Goal: Transaction & Acquisition: Book appointment/travel/reservation

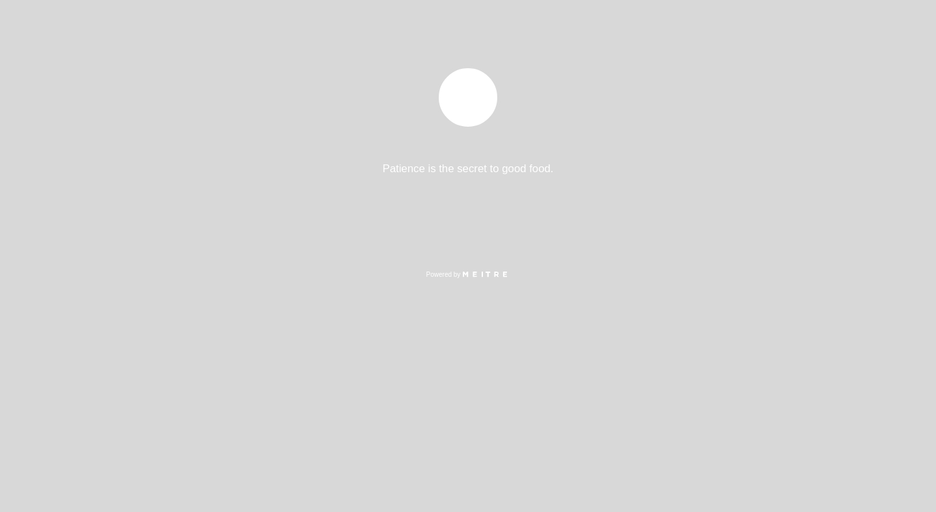
select select "es"
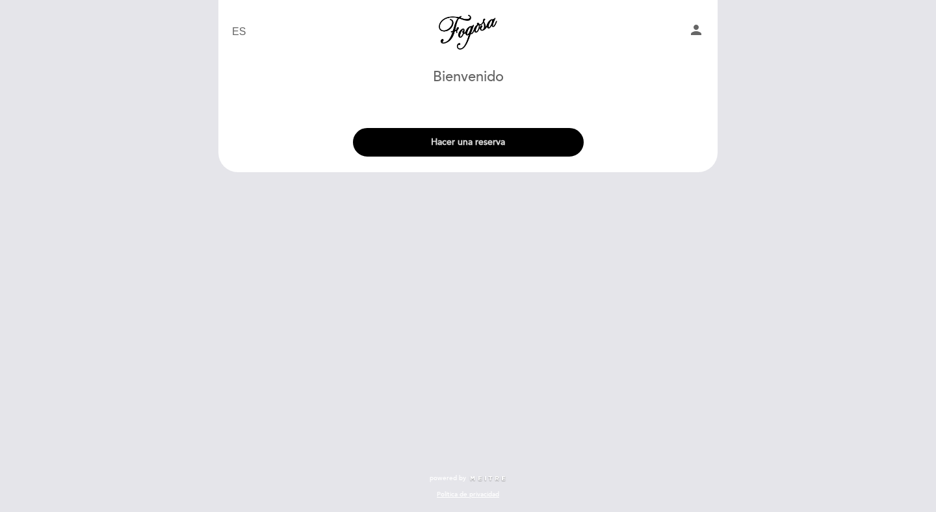
click at [475, 146] on button "Hacer una reserva" at bounding box center [468, 142] width 231 height 29
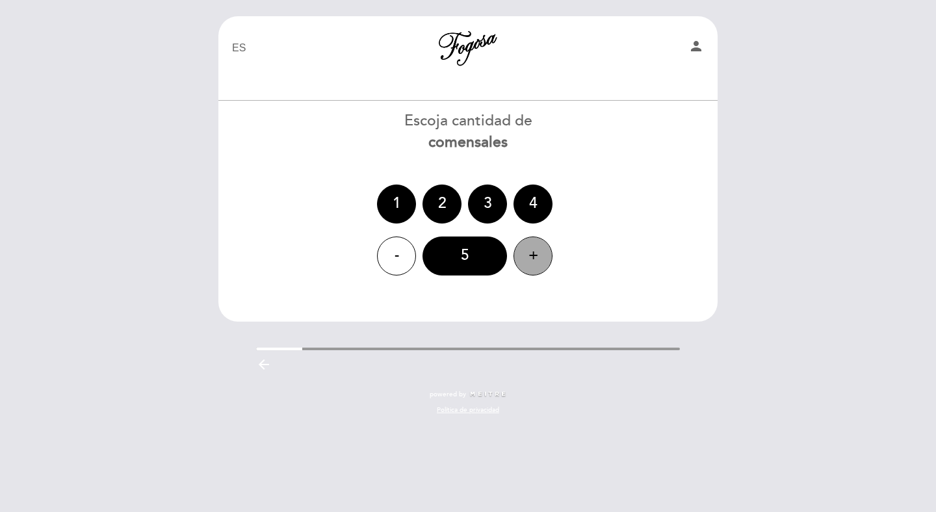
click at [517, 253] on div "+" at bounding box center [533, 256] width 39 height 39
click at [476, 265] on div "6" at bounding box center [465, 256] width 85 height 39
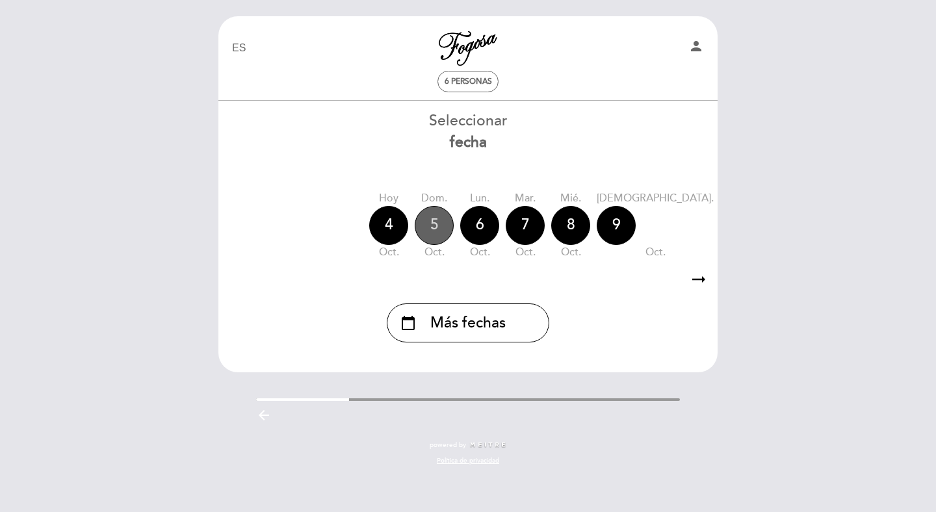
click at [440, 223] on div "5" at bounding box center [434, 225] width 39 height 39
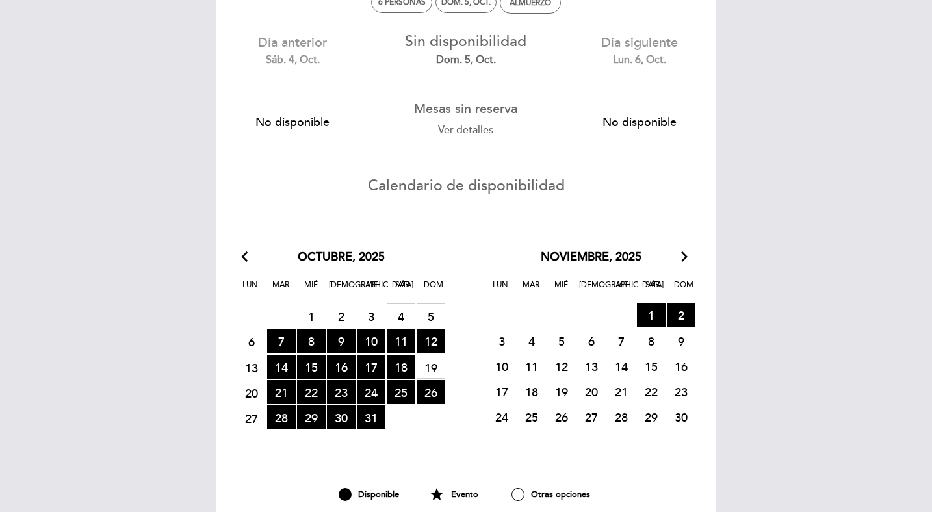
scroll to position [77, 0]
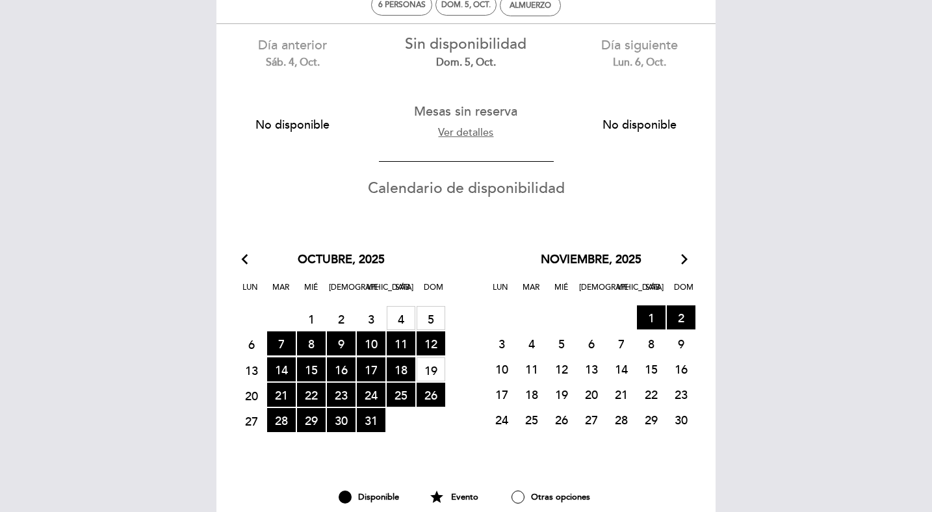
click at [428, 318] on span "5 MESAS SIN RESERVA" at bounding box center [431, 318] width 29 height 24
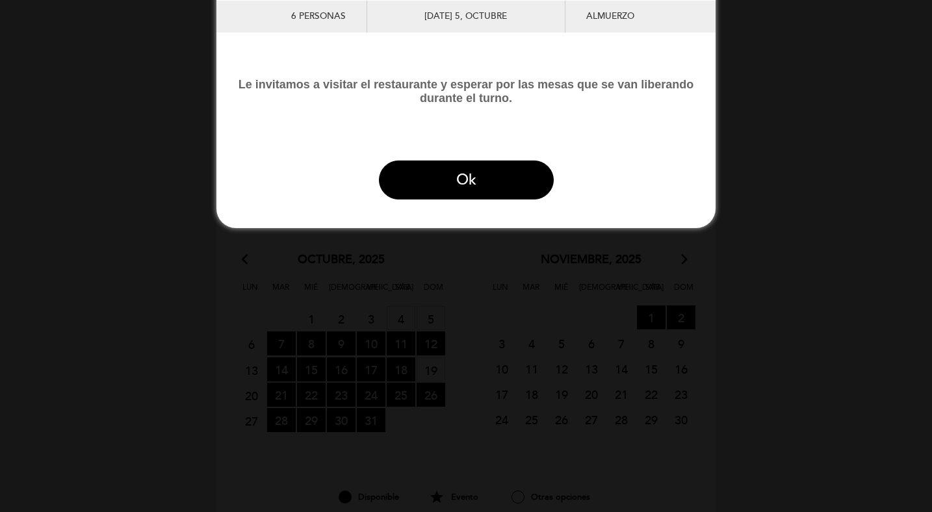
scroll to position [0, 0]
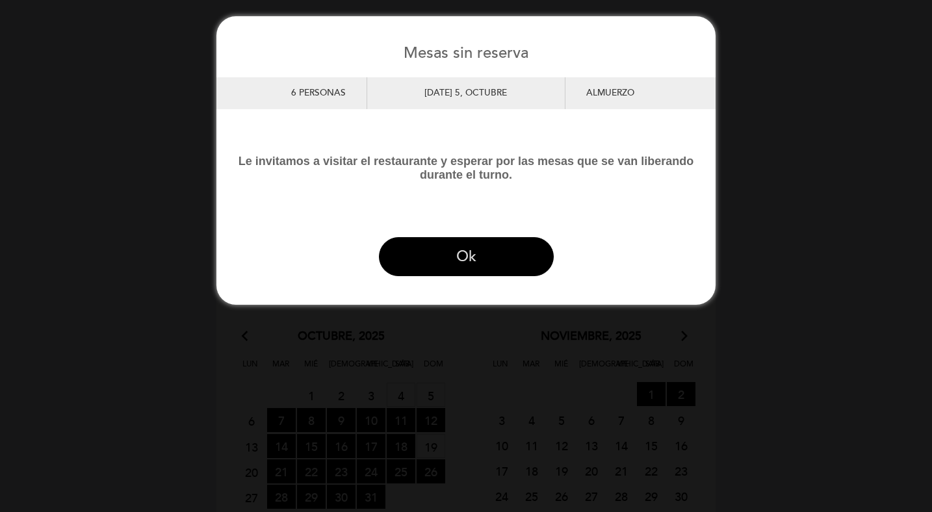
click at [430, 258] on button "Ok" at bounding box center [466, 256] width 175 height 39
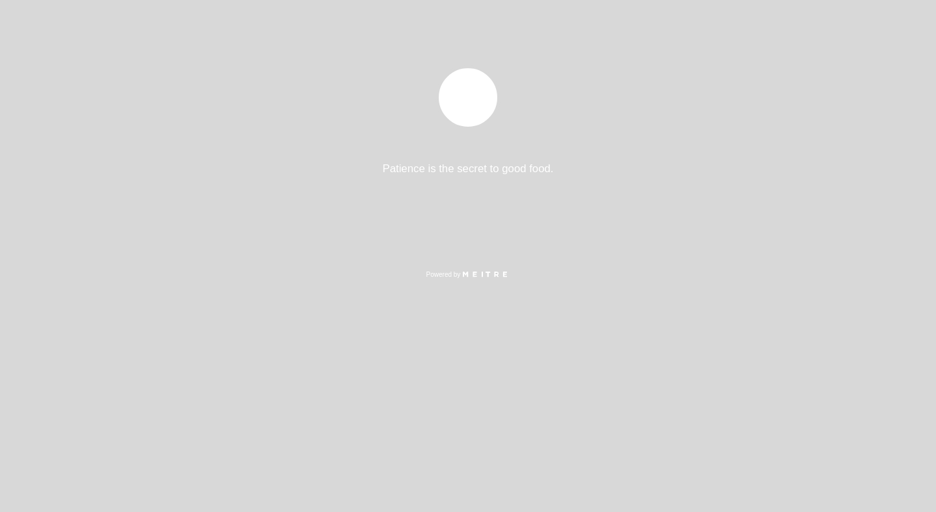
select select "es"
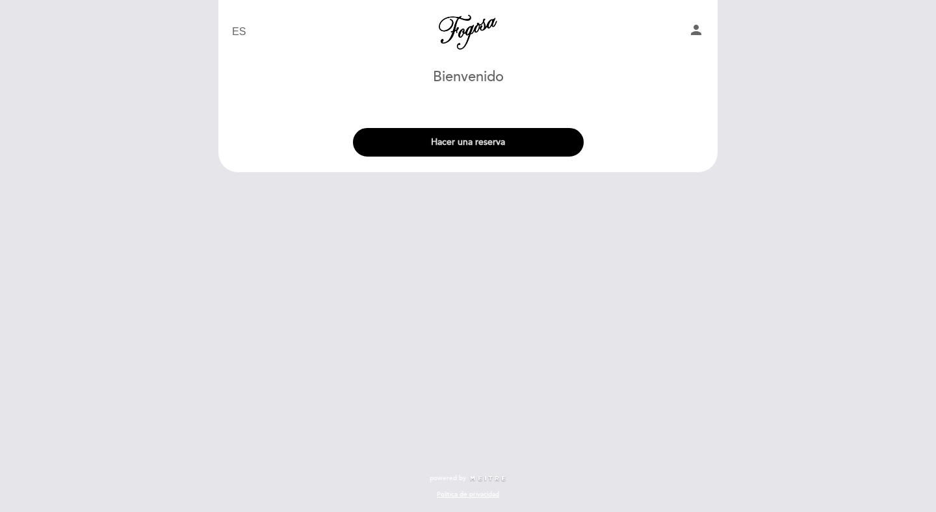
click at [462, 144] on button "Hacer una reserva" at bounding box center [468, 142] width 231 height 29
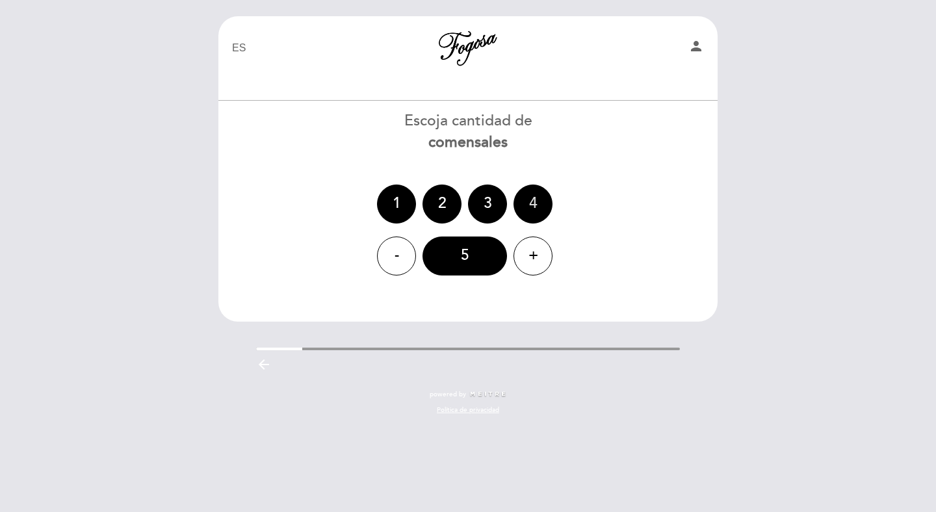
click at [535, 211] on div "4" at bounding box center [533, 204] width 39 height 39
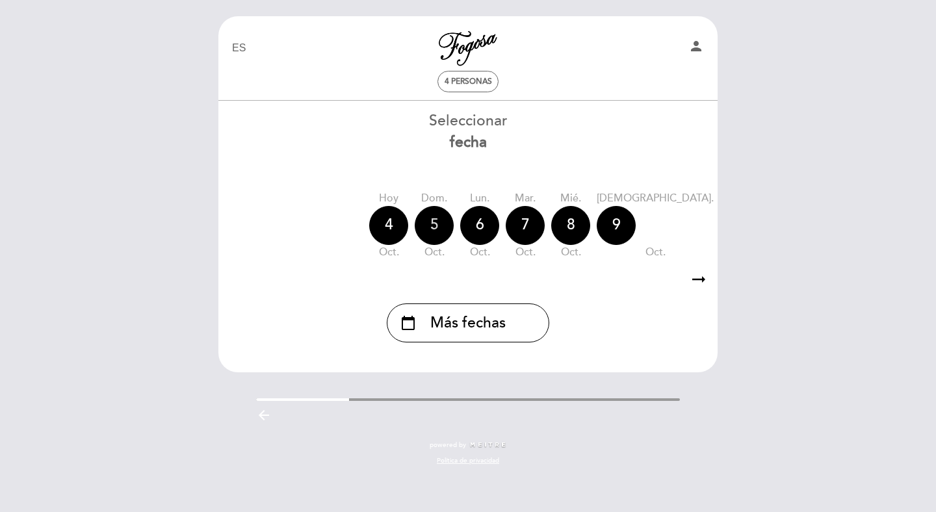
click at [431, 228] on div "5" at bounding box center [434, 225] width 39 height 39
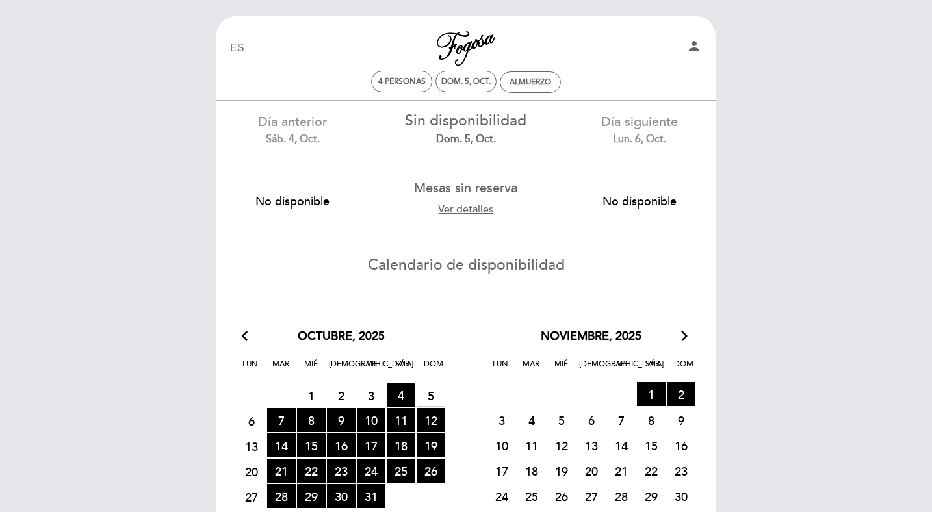
click at [459, 217] on div "Ver detalles" at bounding box center [466, 208] width 135 height 21
click at [463, 210] on link "Ver detalles" at bounding box center [465, 209] width 55 height 13
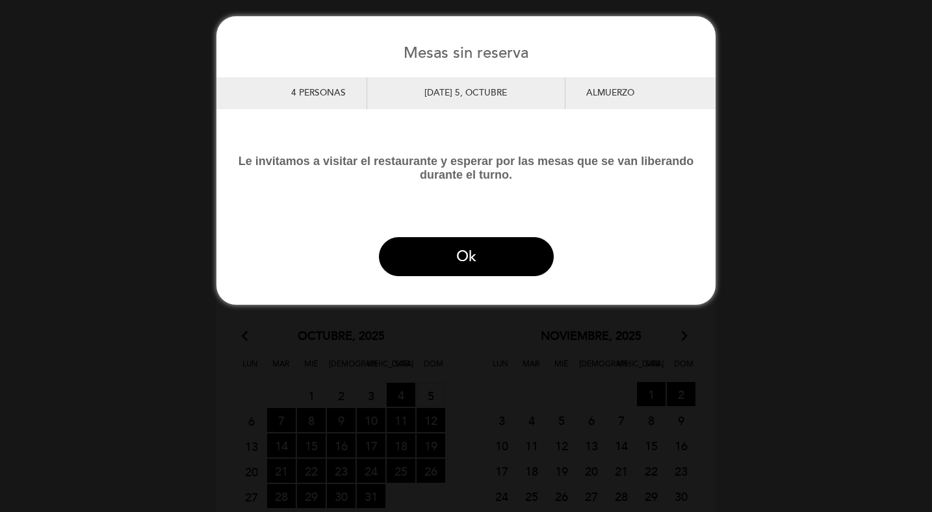
click at [339, 80] on div "4 personas" at bounding box center [298, 93] width 135 height 32
click at [431, 89] on div "[DATE] 5, octubre" at bounding box center [466, 93] width 199 height 32
click at [634, 88] on div "Almuerzo" at bounding box center [633, 93] width 135 height 32
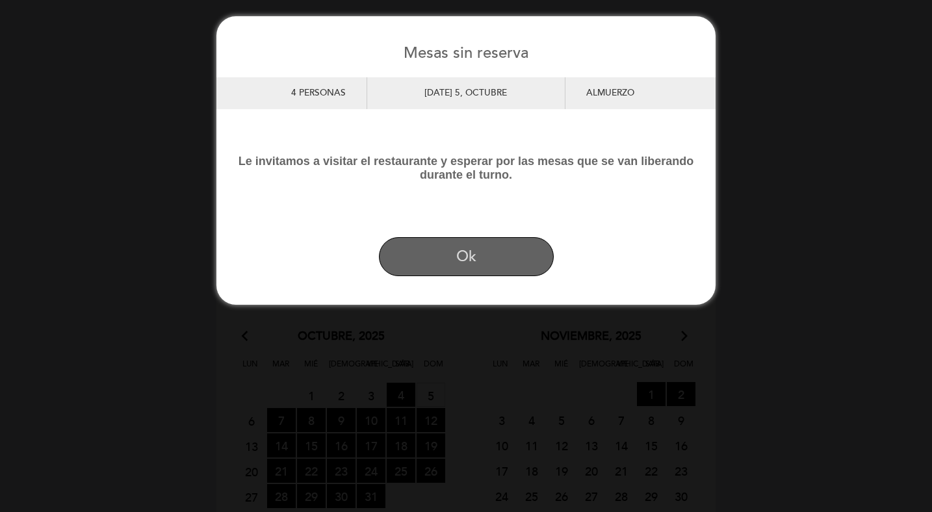
click at [492, 246] on button "Ok" at bounding box center [466, 256] width 175 height 39
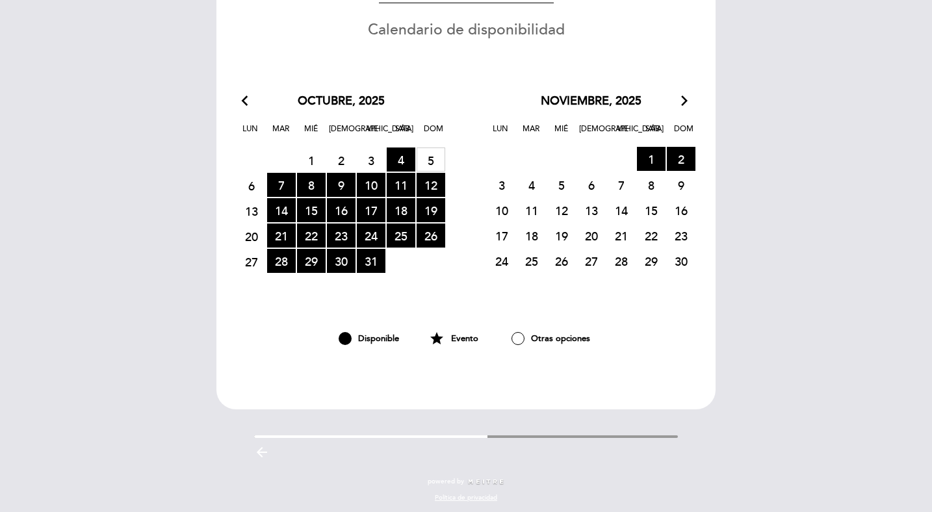
scroll to position [238, 0]
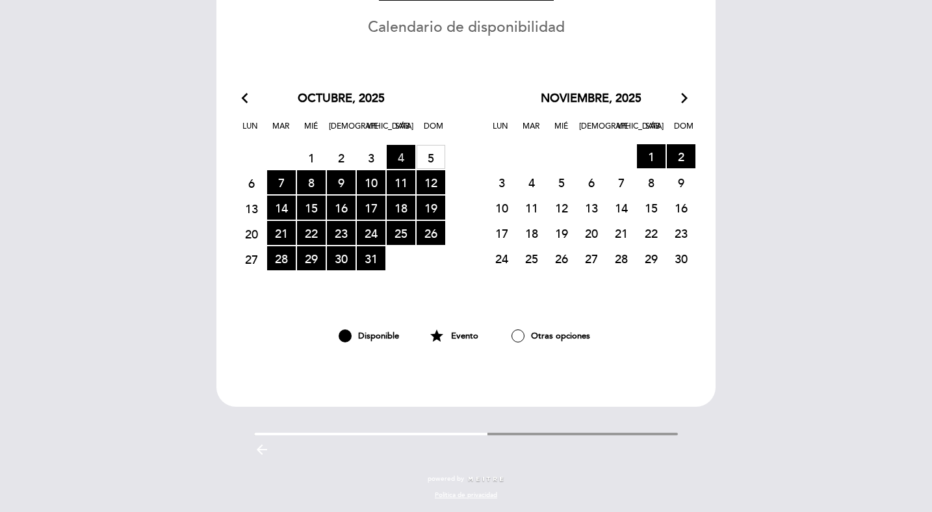
click at [406, 155] on span "4 RESERVAS DISPONIBLES" at bounding box center [401, 157] width 29 height 24
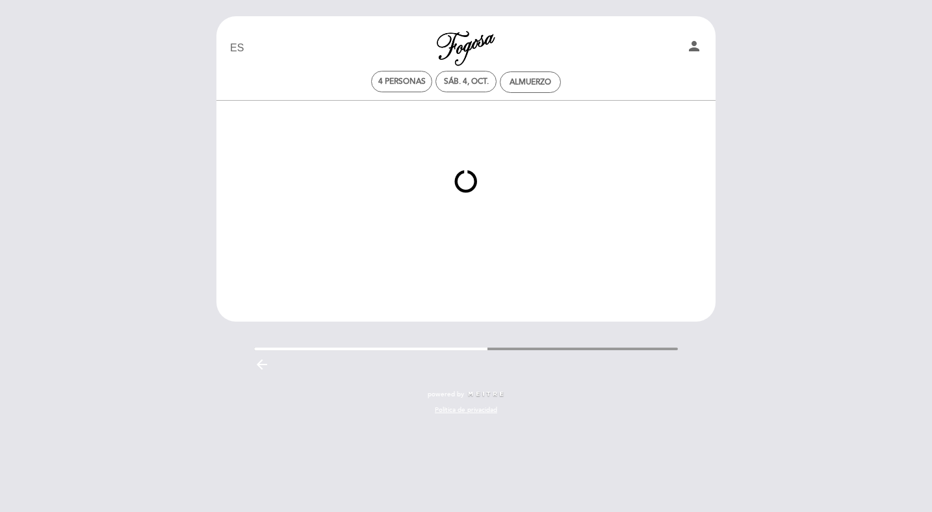
scroll to position [0, 0]
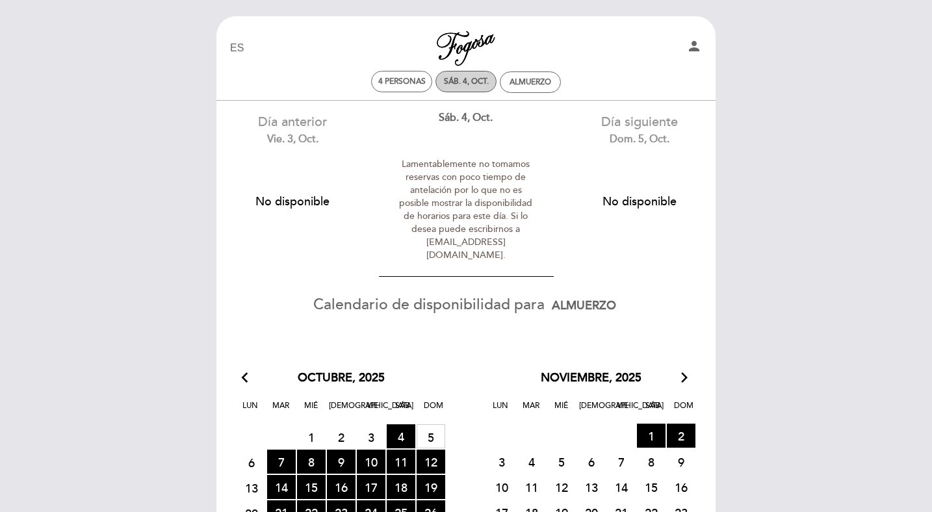
click at [487, 86] on div "sáb. 4, oct." at bounding box center [466, 82] width 45 height 10
select select "? undefined:undefined ?"
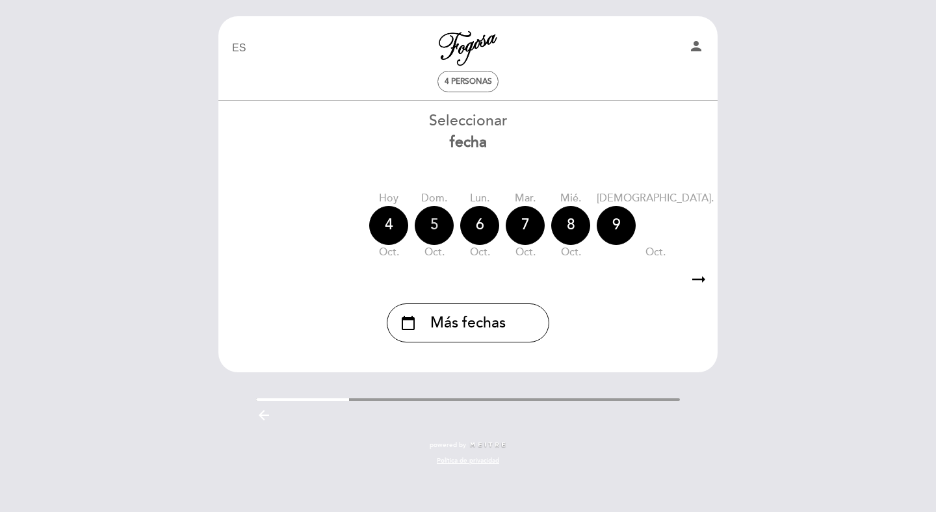
click at [432, 221] on div "5" at bounding box center [434, 225] width 39 height 39
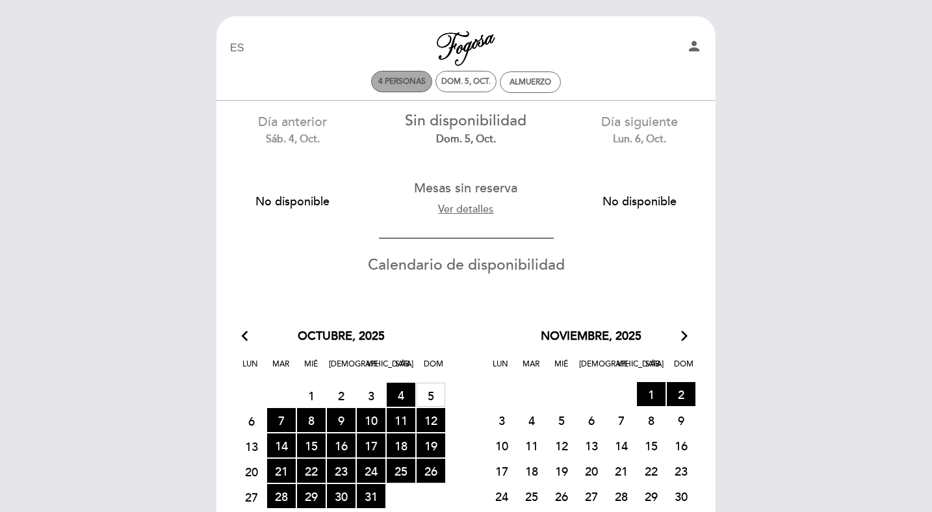
click at [381, 88] on div "4 personas" at bounding box center [402, 82] width 60 height 20
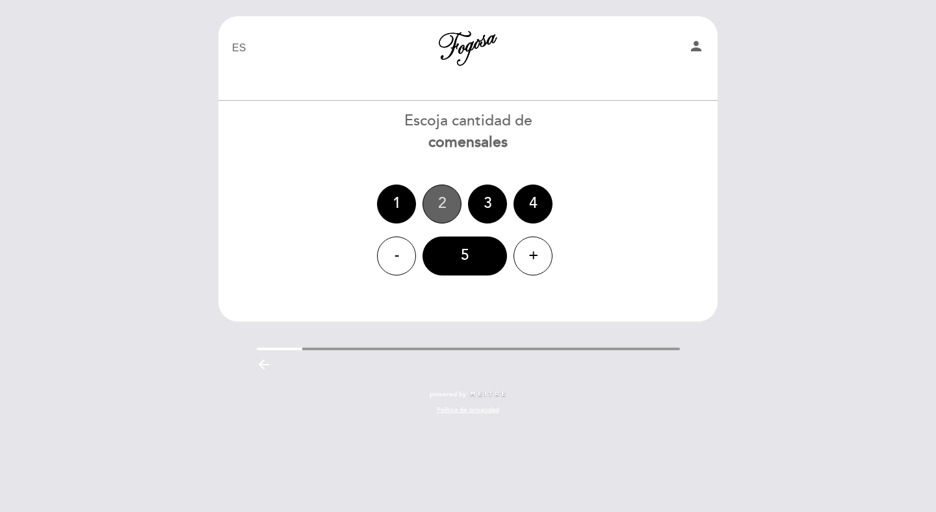
click at [442, 205] on div "2" at bounding box center [442, 204] width 39 height 39
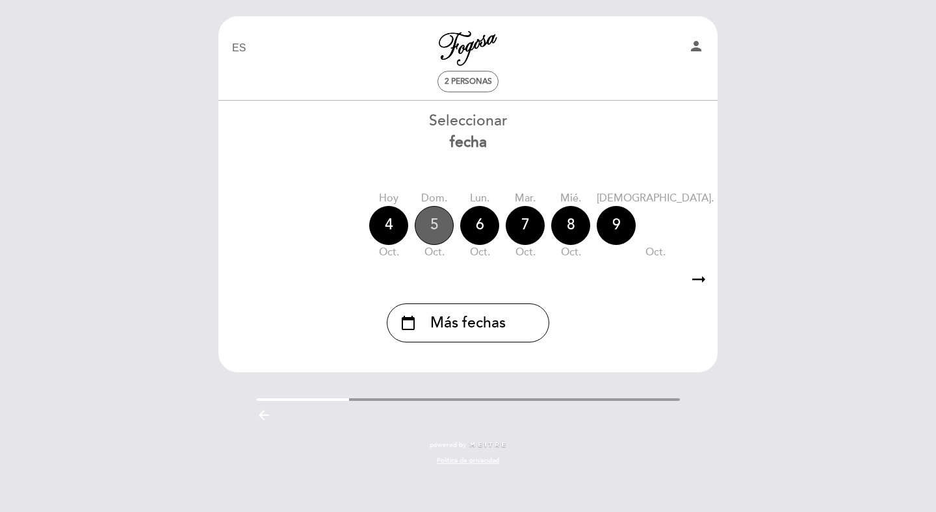
click at [434, 234] on div "5" at bounding box center [434, 225] width 39 height 39
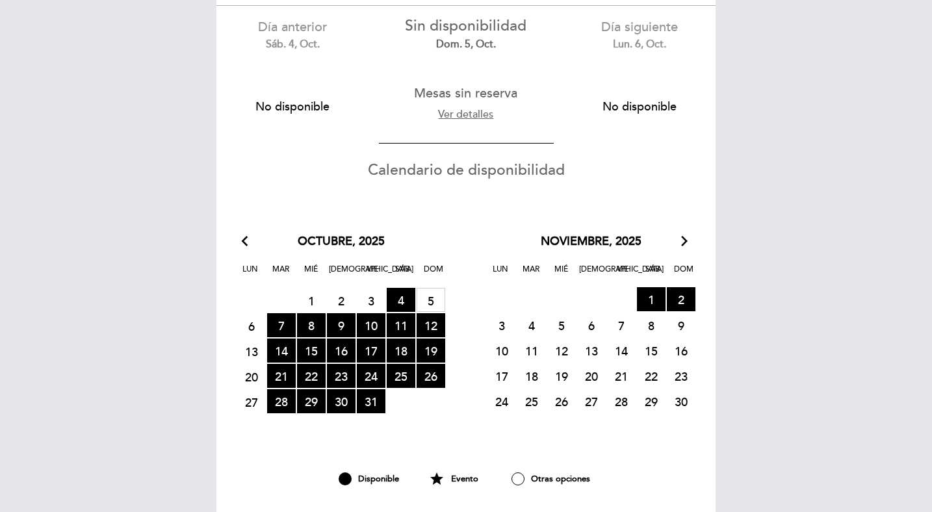
scroll to position [239, 0]
